Goal: Find specific page/section: Find specific page/section

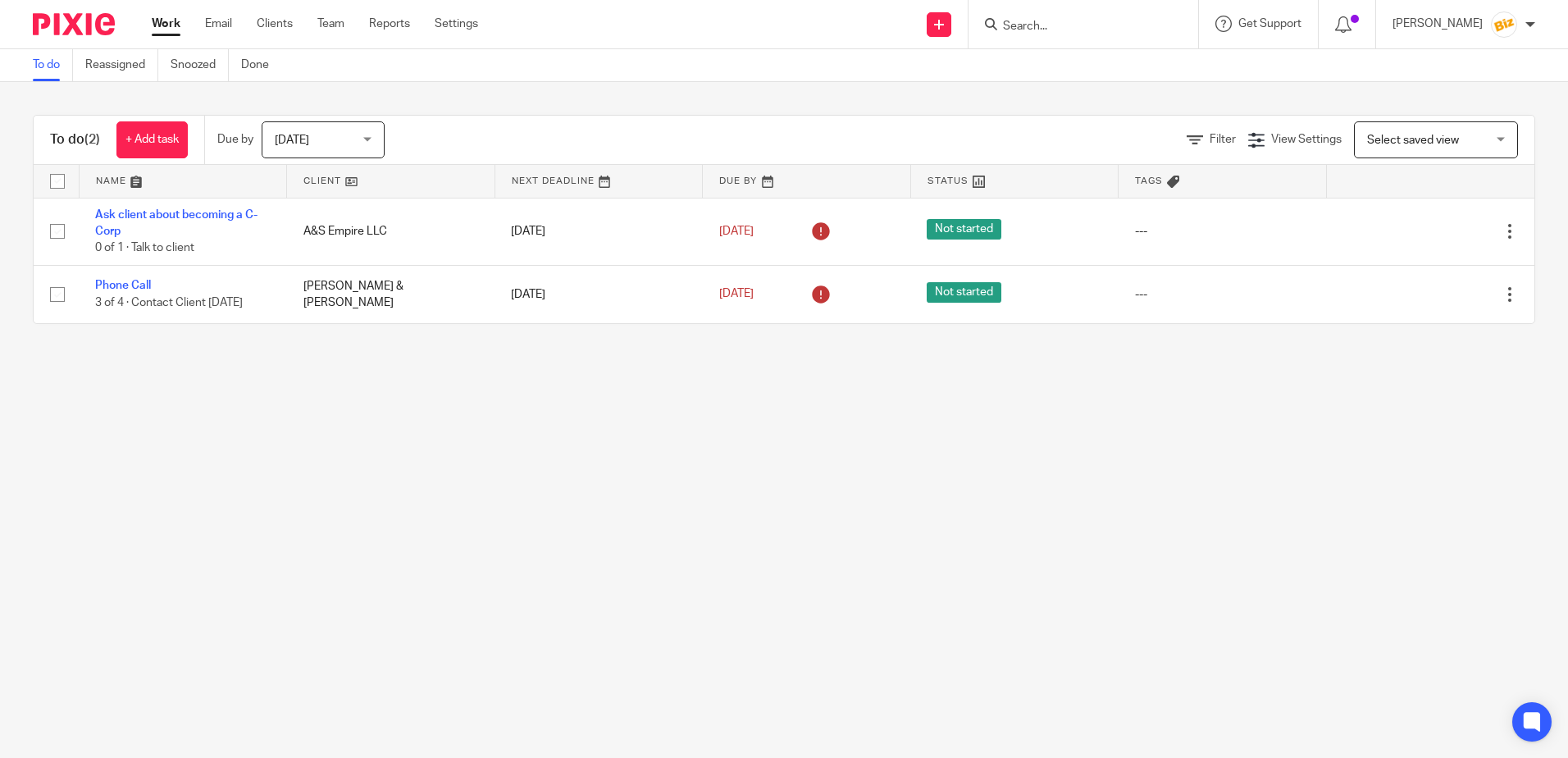
click at [1090, 21] on input "Search" at bounding box center [1075, 27] width 147 height 15
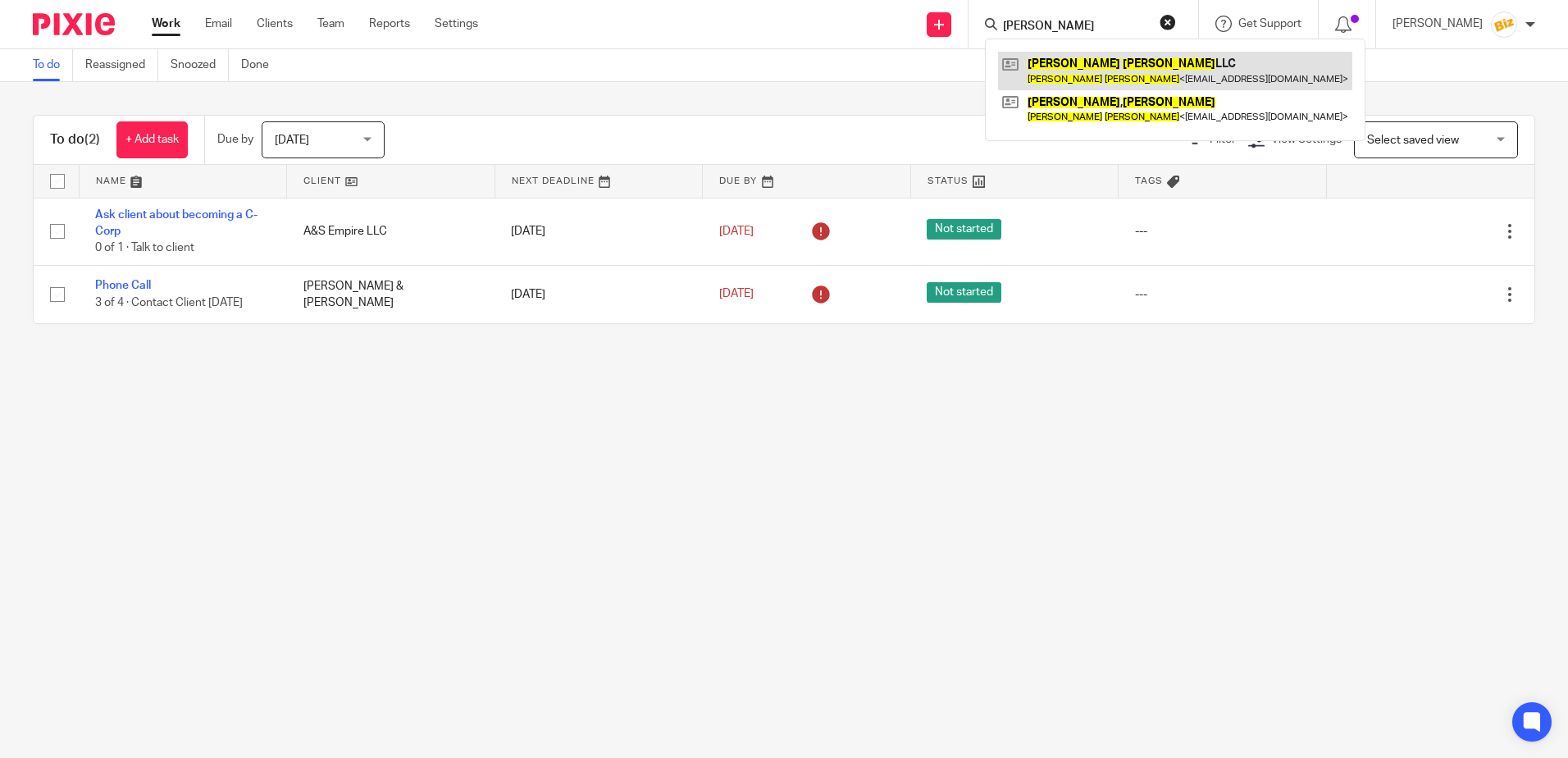
type input "[PERSON_NAME]"
click at [1096, 70] on link at bounding box center [1175, 71] width 355 height 38
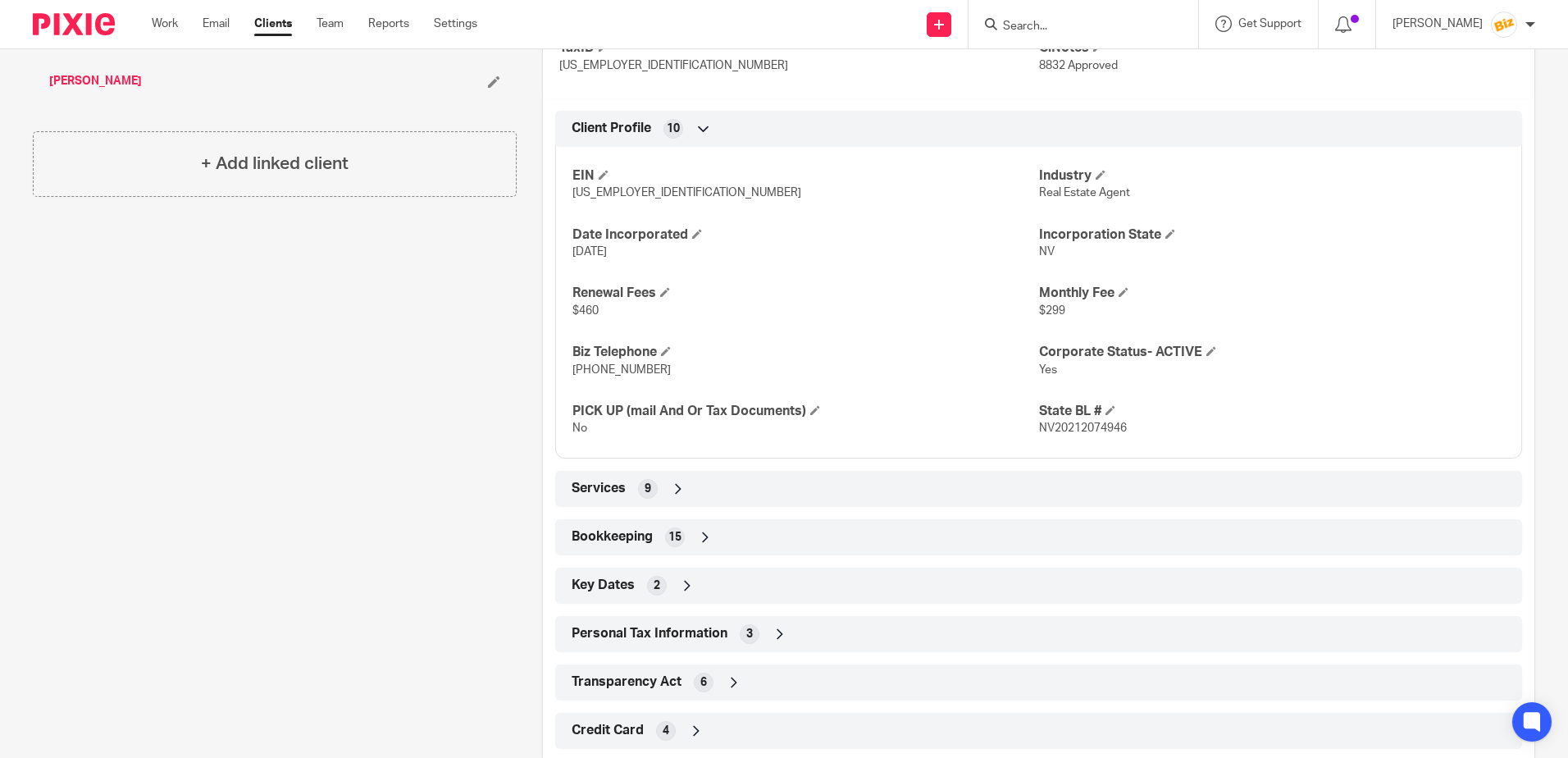
scroll to position [653, 0]
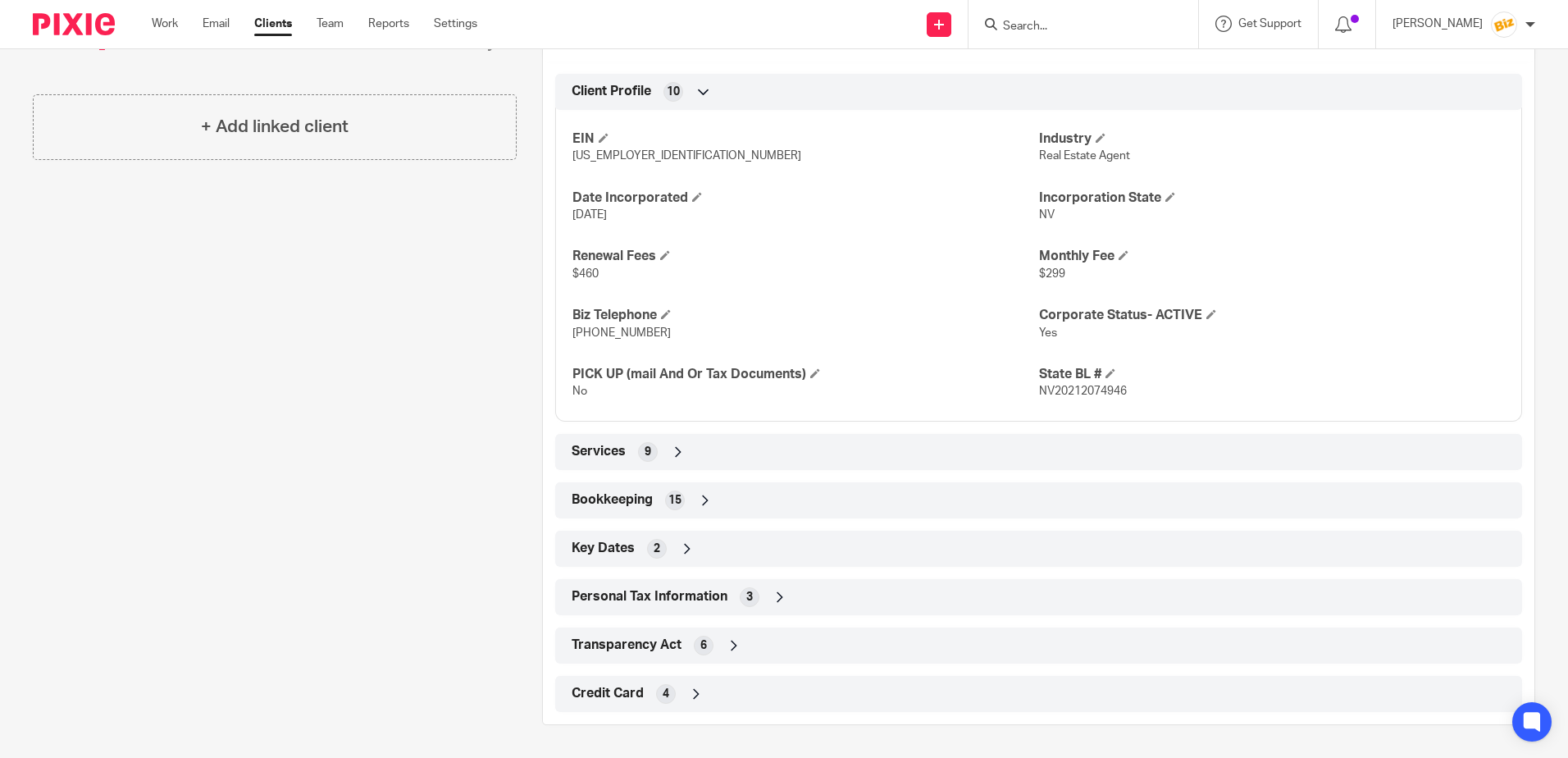
click at [701, 493] on icon at bounding box center [705, 500] width 16 height 16
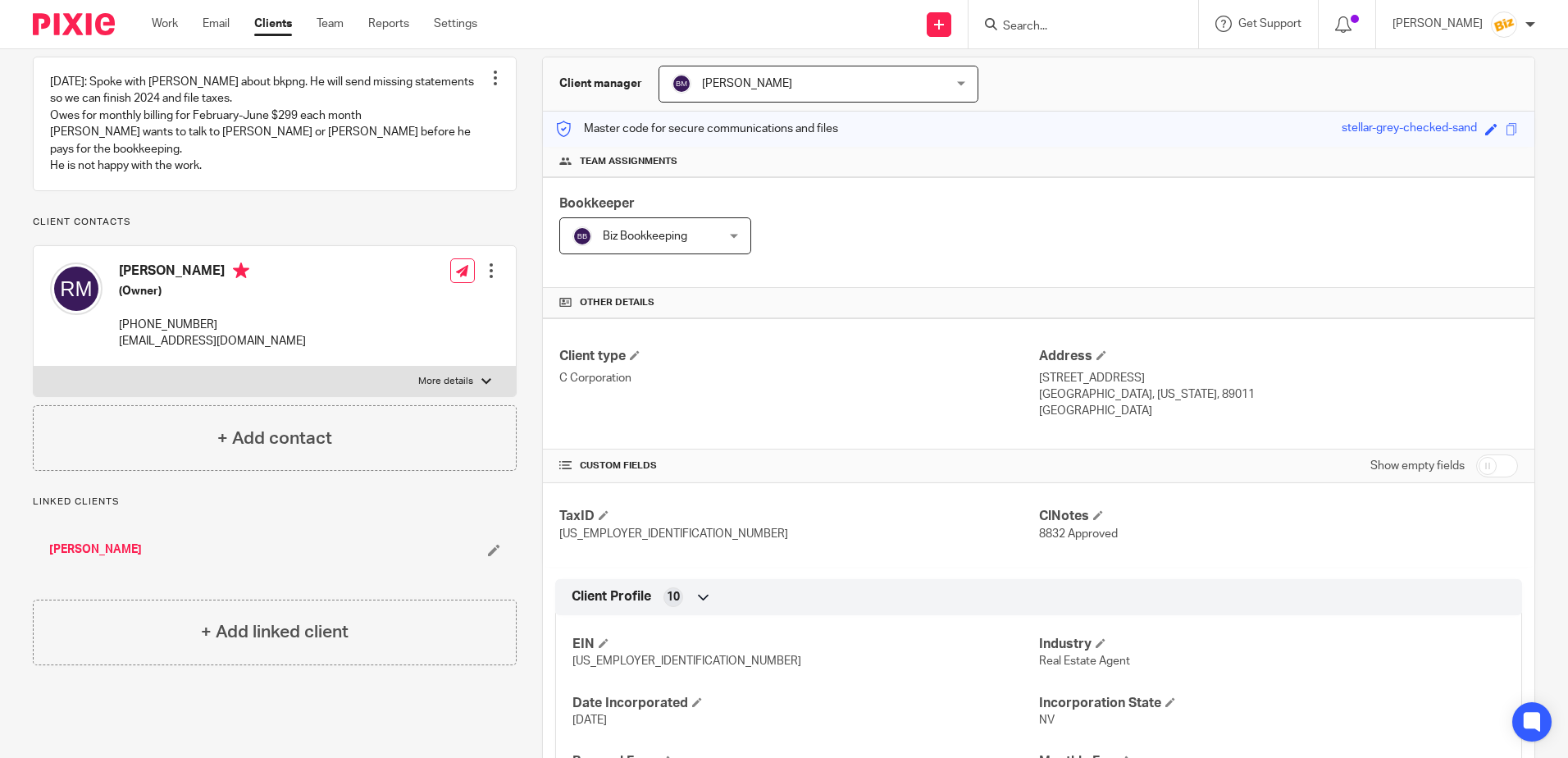
scroll to position [0, 0]
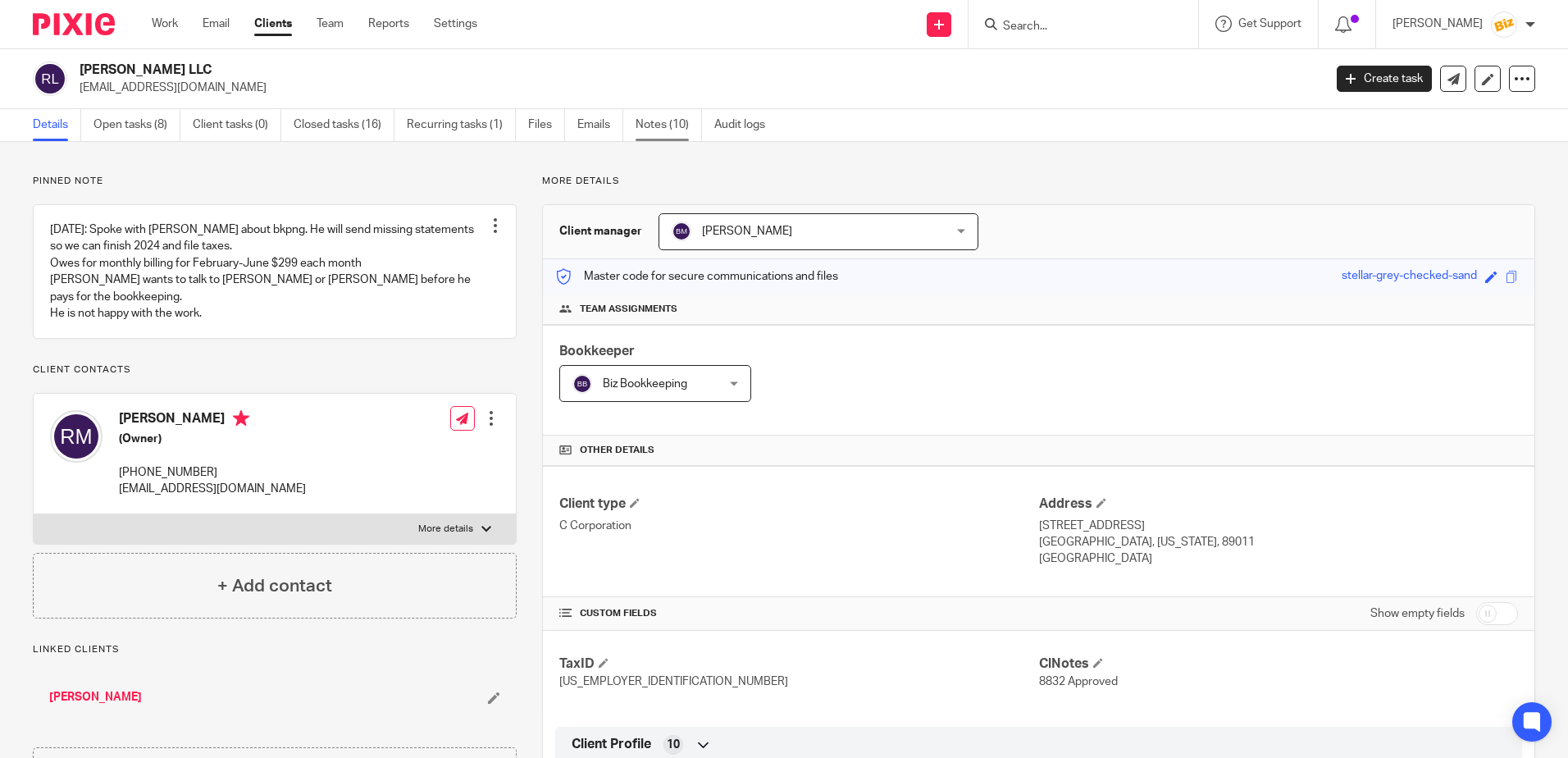
click at [660, 130] on link "Notes (10)" at bounding box center [668, 125] width 67 height 32
